Goal: Transaction & Acquisition: Book appointment/travel/reservation

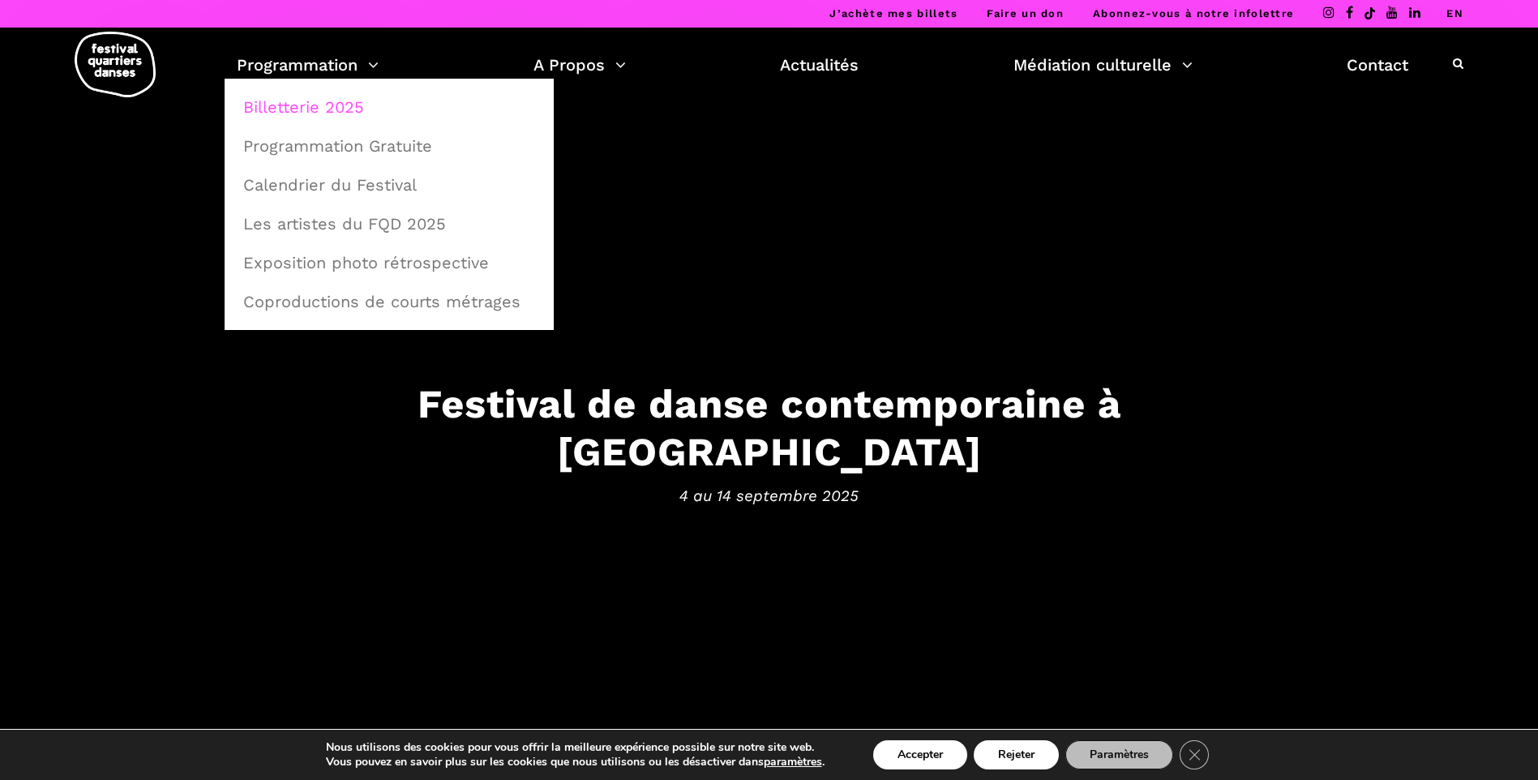
click at [307, 101] on link "Billetterie 2025" at bounding box center [389, 106] width 311 height 37
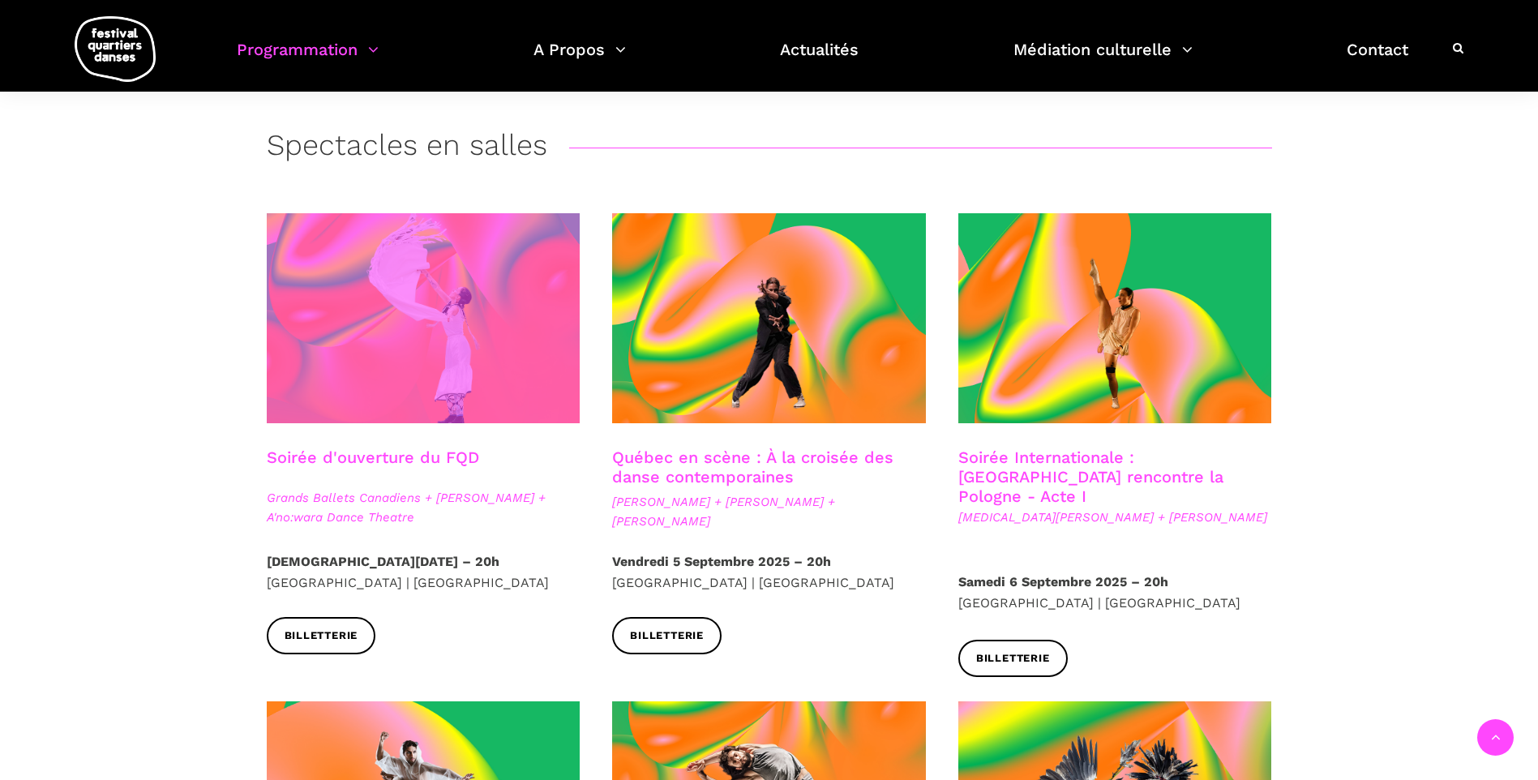
click at [445, 351] on span at bounding box center [424, 318] width 314 height 210
